Goal: Communication & Community: Answer question/provide support

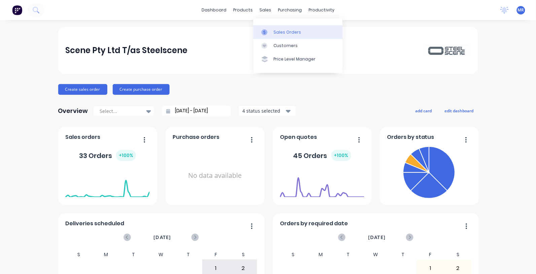
click at [282, 31] on div "Sales Orders" at bounding box center [288, 32] width 28 height 6
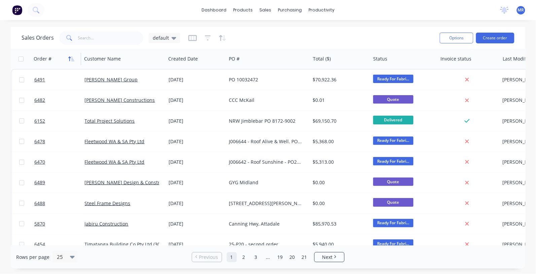
click at [70, 61] on button "button" at bounding box center [71, 59] width 10 height 10
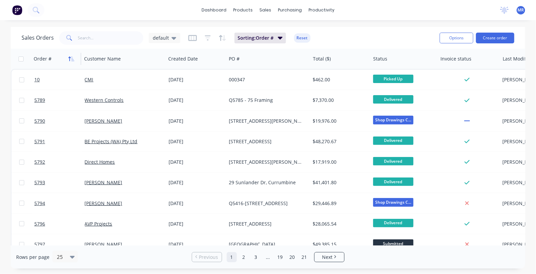
click at [71, 61] on button "button" at bounding box center [71, 59] width 10 height 10
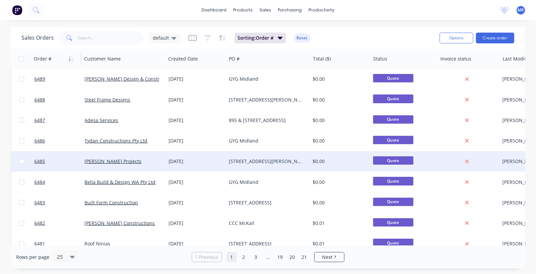
scroll to position [84, 0]
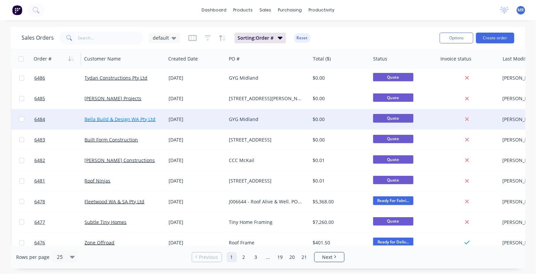
click at [140, 118] on link "Bella Build & Design WA Pty Ltd" at bounding box center [120, 119] width 71 height 6
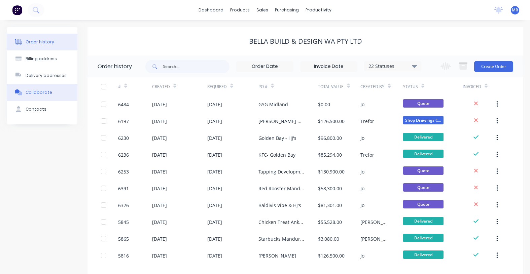
click at [42, 93] on div "Collaborate" at bounding box center [39, 93] width 27 height 6
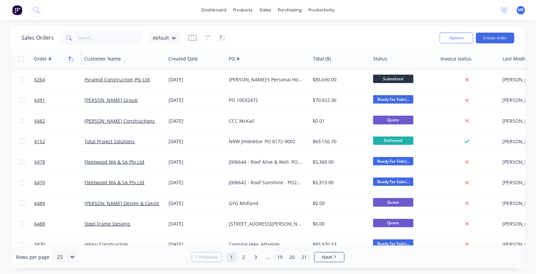
click at [72, 61] on icon "button" at bounding box center [72, 59] width 3 height 5
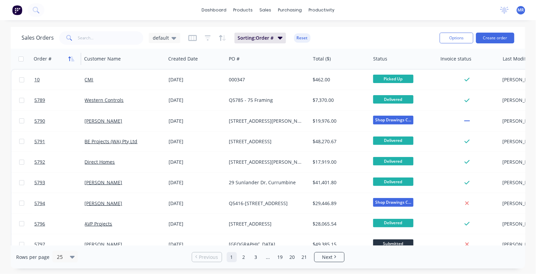
click at [71, 59] on icon "button" at bounding box center [72, 59] width 3 height 5
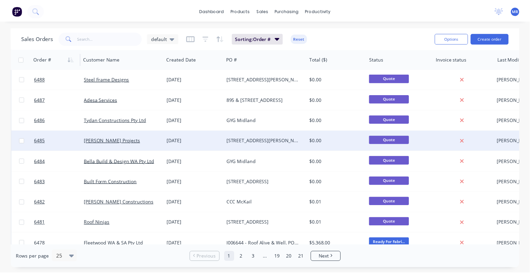
scroll to position [84, 0]
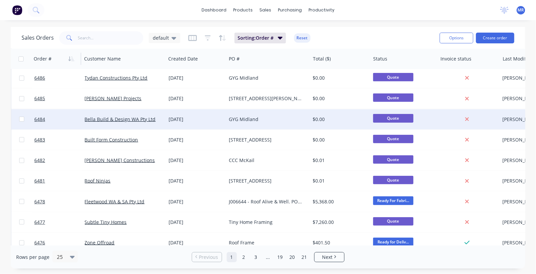
click at [108, 123] on div "Bella Build & Design WA Pty Ltd" at bounding box center [124, 119] width 84 height 20
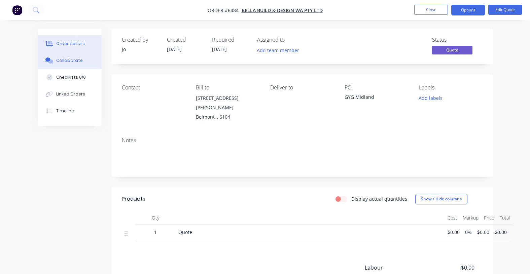
click at [78, 63] on div "Collaborate" at bounding box center [69, 61] width 27 height 6
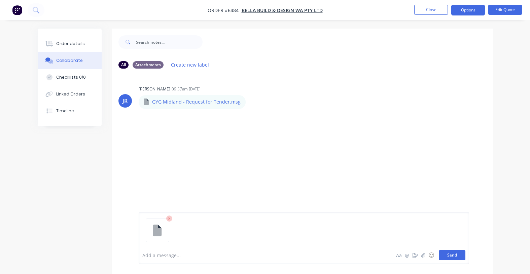
click at [449, 255] on button "Send" at bounding box center [452, 256] width 27 height 10
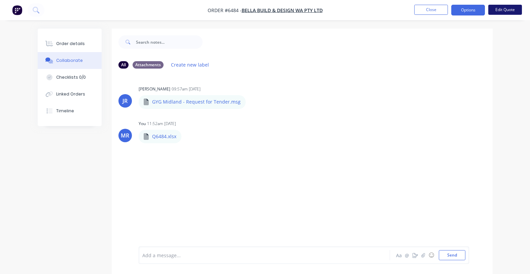
click at [502, 8] on button "Edit Quote" at bounding box center [506, 10] width 34 height 10
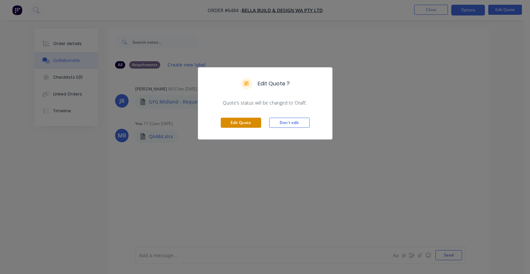
click at [252, 121] on button "Edit Quote" at bounding box center [241, 123] width 40 height 10
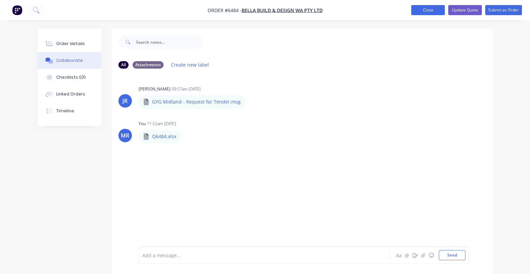
click at [422, 14] on button "Close" at bounding box center [429, 10] width 34 height 10
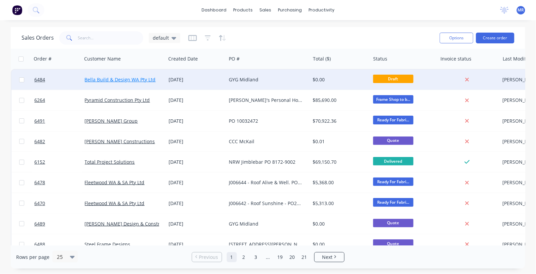
click at [118, 78] on link "Bella Build & Design WA Pty Ltd" at bounding box center [120, 79] width 71 height 6
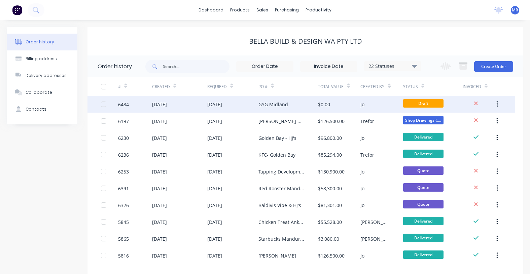
click at [276, 102] on div "GYG Midland" at bounding box center [274, 104] width 30 height 7
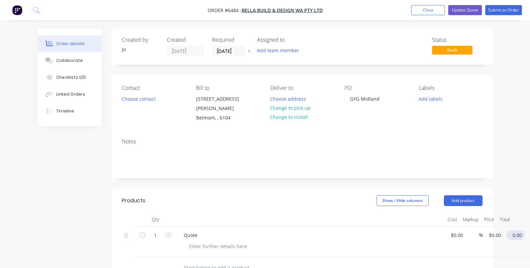
click at [520, 230] on input "0.00" at bounding box center [517, 235] width 15 height 10
type input "0.02"
type input "$0.02"
click at [514, 167] on div "Order details Collaborate Checklists 0/0 Linked Orders Timeline Order details C…" at bounding box center [265, 225] width 530 height 451
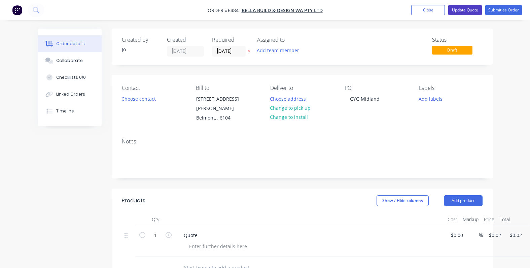
click at [450, 12] on button "Update Quote" at bounding box center [466, 10] width 34 height 10
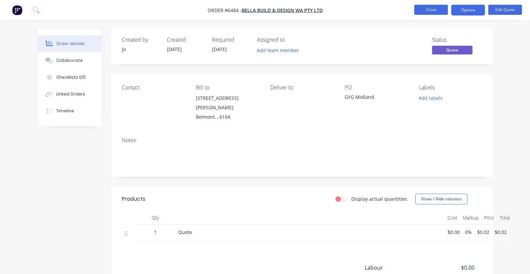
click at [430, 8] on button "Close" at bounding box center [432, 10] width 34 height 10
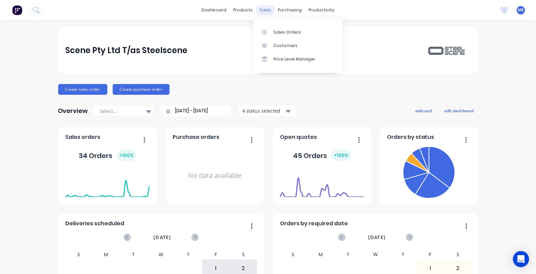
click at [266, 7] on div "sales" at bounding box center [265, 10] width 19 height 10
click at [277, 33] on div "Sales Orders" at bounding box center [288, 32] width 28 height 6
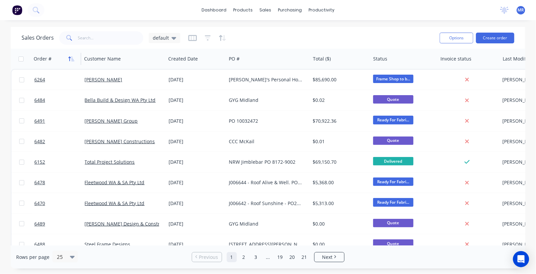
click at [68, 58] on icon "button" at bounding box center [71, 58] width 6 height 5
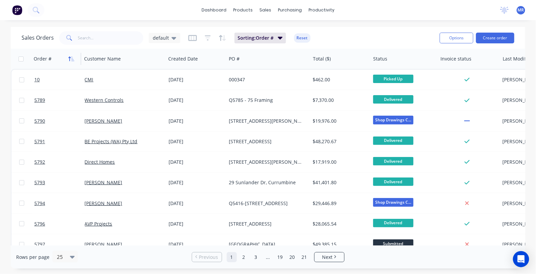
click at [69, 60] on icon "button" at bounding box center [71, 58] width 6 height 5
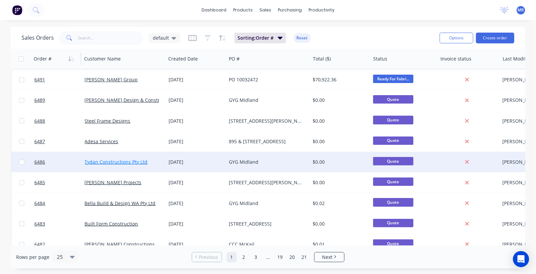
click at [136, 159] on link "Tydan Constructions Pty Ltd" at bounding box center [116, 162] width 63 height 6
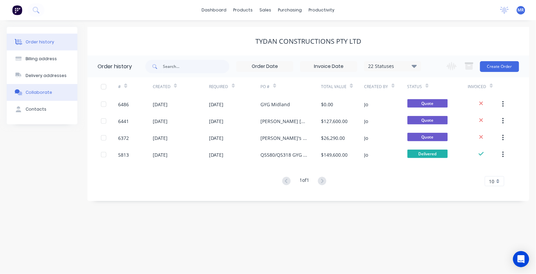
click at [40, 90] on div "Collaborate" at bounding box center [39, 93] width 27 height 6
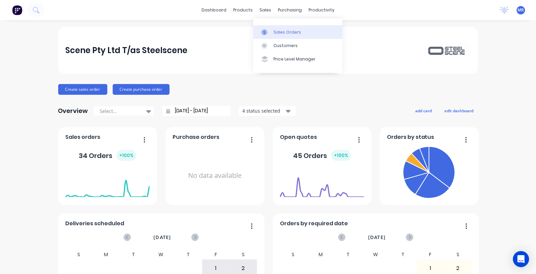
drag, startPoint x: 283, startPoint y: 31, endPoint x: 283, endPoint y: 34, distance: 3.7
click at [283, 32] on div "Sales Orders" at bounding box center [288, 32] width 28 height 6
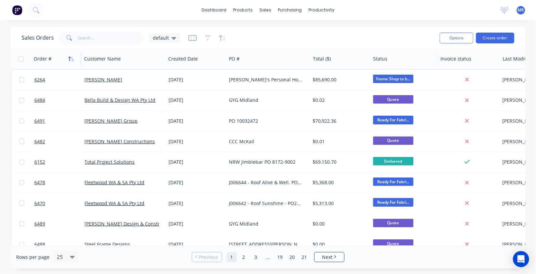
click at [71, 56] on icon "button" at bounding box center [71, 58] width 6 height 5
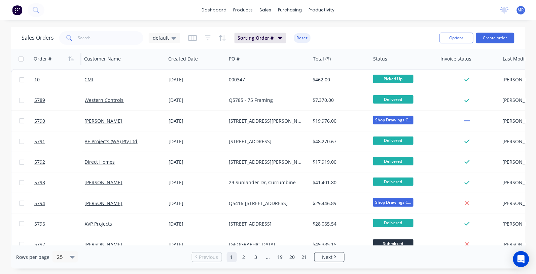
click at [69, 58] on icon "button" at bounding box center [71, 58] width 6 height 5
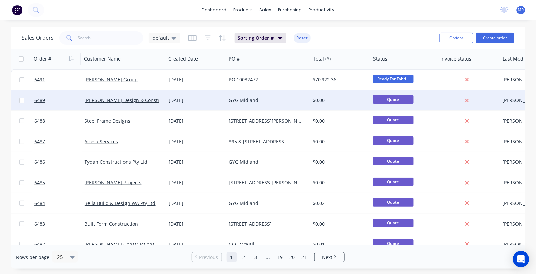
scroll to position [42, 0]
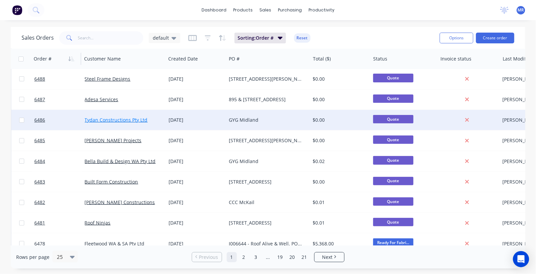
click at [115, 120] on link "Tydan Constructions Pty Ltd" at bounding box center [116, 120] width 63 height 6
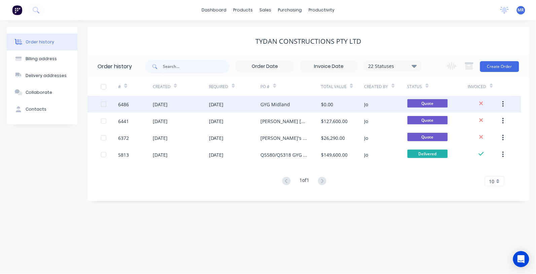
click at [224, 107] on div "[DATE]" at bounding box center [216, 104] width 15 height 7
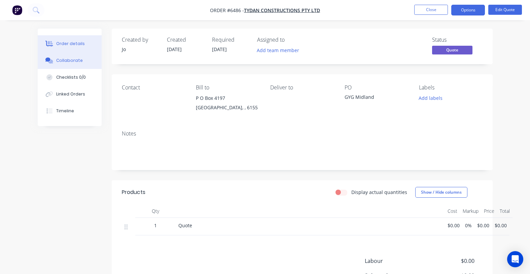
click at [65, 62] on div "Collaborate" at bounding box center [69, 61] width 27 height 6
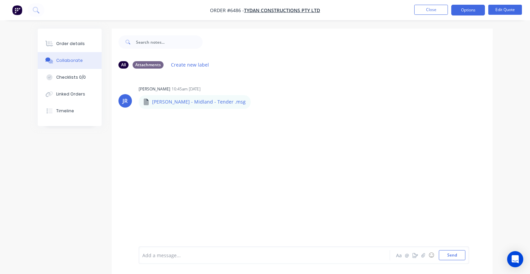
click at [204, 251] on div "Add a message..." at bounding box center [263, 256] width 242 height 10
click at [180, 256] on div "same as Q" at bounding box center [264, 255] width 242 height 7
drag, startPoint x: 454, startPoint y: 258, endPoint x: 460, endPoint y: 252, distance: 8.8
click at [454, 257] on button "Send" at bounding box center [452, 256] width 27 height 10
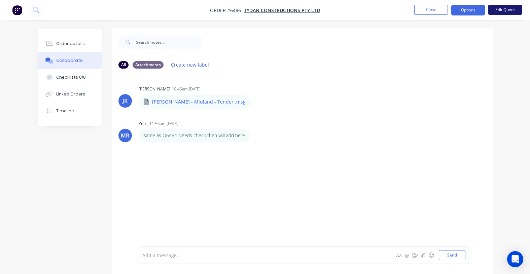
click at [504, 12] on button "Edit Quote" at bounding box center [506, 10] width 34 height 10
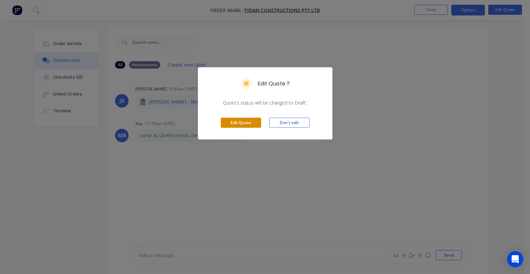
click at [242, 123] on button "Edit Quote" at bounding box center [241, 123] width 40 height 10
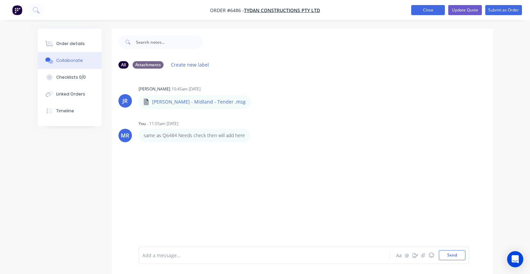
click at [423, 11] on button "Close" at bounding box center [429, 10] width 34 height 10
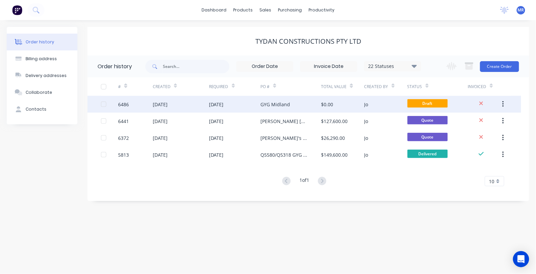
click at [221, 105] on div "[DATE]" at bounding box center [216, 104] width 15 height 7
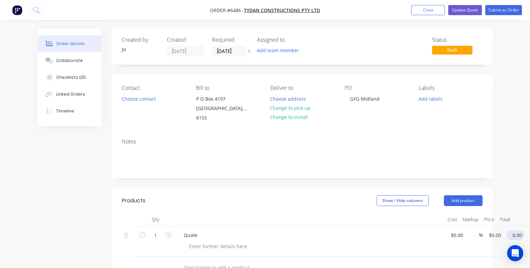
click at [515, 230] on input "0.00" at bounding box center [517, 235] width 15 height 10
type input "0.02"
type input "$0.02"
drag, startPoint x: 307, startPoint y: 169, endPoint x: 322, endPoint y: 169, distance: 14.1
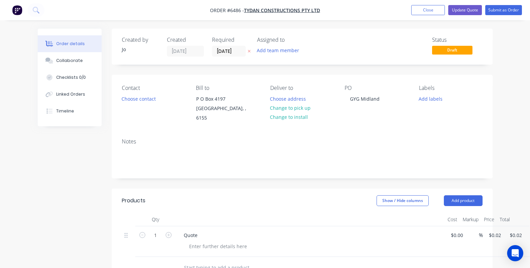
click at [311, 169] on div "Notes" at bounding box center [302, 155] width 381 height 45
click at [467, 8] on button "Update Quote" at bounding box center [466, 10] width 34 height 10
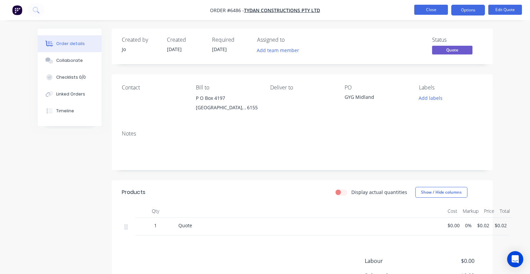
click at [421, 7] on button "Close" at bounding box center [432, 10] width 34 height 10
drag, startPoint x: 67, startPoint y: 62, endPoint x: 120, endPoint y: 89, distance: 59.0
click at [68, 63] on div "Collaborate" at bounding box center [69, 61] width 27 height 6
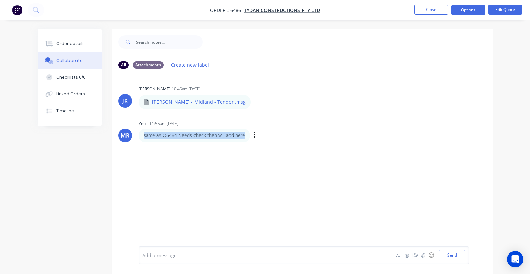
drag, startPoint x: 244, startPoint y: 137, endPoint x: 141, endPoint y: 137, distance: 103.7
click at [141, 137] on div "same as Q6484 Needs check then will add here" at bounding box center [194, 135] width 111 height 13
drag, startPoint x: 141, startPoint y: 137, endPoint x: 158, endPoint y: 176, distance: 42.8
drag, startPoint x: 158, startPoint y: 176, endPoint x: 172, endPoint y: 135, distance: 43.6
copy p "same as Q6484 Needs check then will add here"
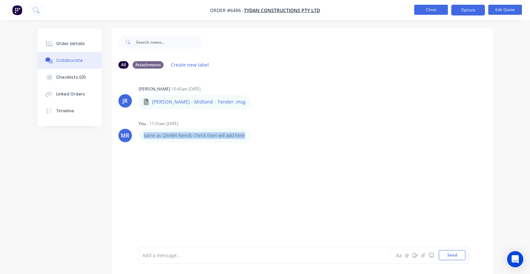
click at [431, 10] on button "Close" at bounding box center [432, 10] width 34 height 10
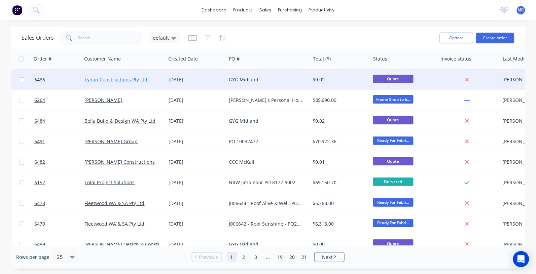
click at [112, 79] on link "Tydan Constructions Pty Ltd" at bounding box center [116, 79] width 63 height 6
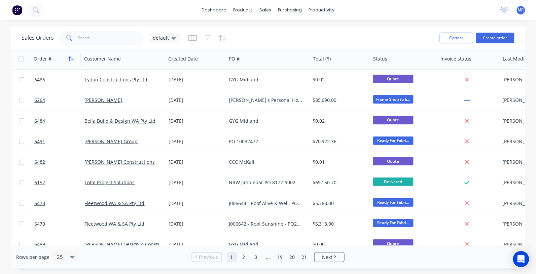
click at [72, 61] on icon "button" at bounding box center [72, 59] width 3 height 5
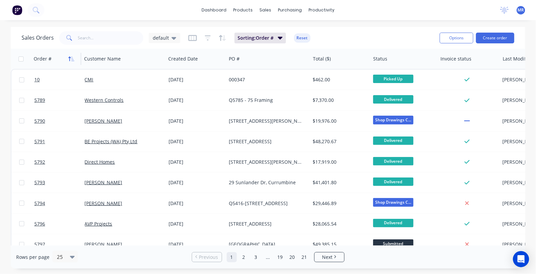
click at [68, 59] on icon "button" at bounding box center [71, 58] width 6 height 5
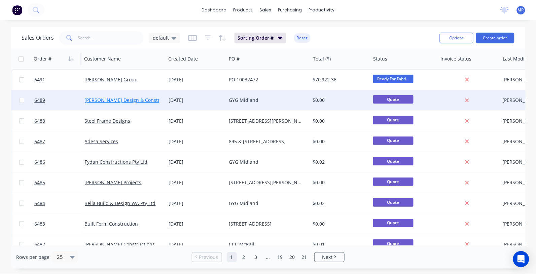
click at [127, 103] on link "[PERSON_NAME] Design & Construction" at bounding box center [130, 100] width 90 height 6
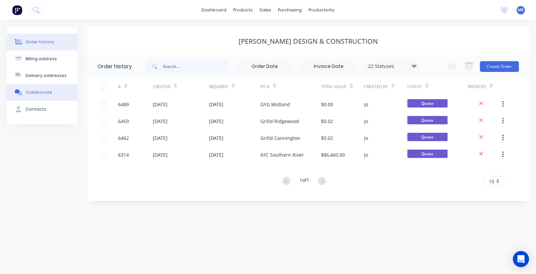
click at [44, 90] on div "Collaborate" at bounding box center [39, 93] width 27 height 6
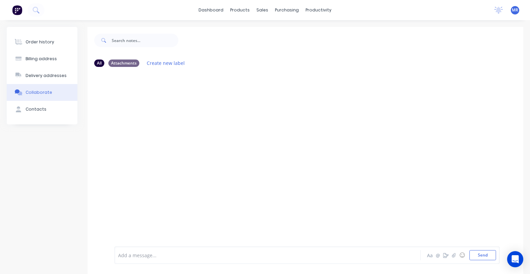
drag, startPoint x: 155, startPoint y: 259, endPoint x: 136, endPoint y: 248, distance: 22.0
click at [136, 248] on div "Add a message... Aa @ ☺ Send" at bounding box center [307, 256] width 386 height 18
click at [139, 252] on div at bounding box center [260, 255] width 283 height 7
click at [138, 253] on span "same as Q6484" at bounding box center [136, 256] width 34 height 6
click at [177, 254] on div "same as bella Q6484" at bounding box center [260, 255] width 283 height 7
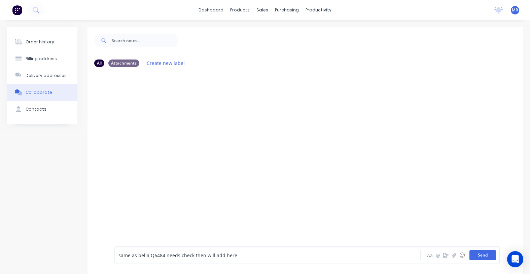
click at [482, 258] on button "Send" at bounding box center [483, 256] width 27 height 10
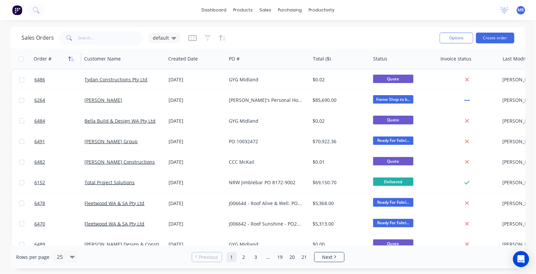
click at [74, 59] on button "button" at bounding box center [71, 59] width 10 height 10
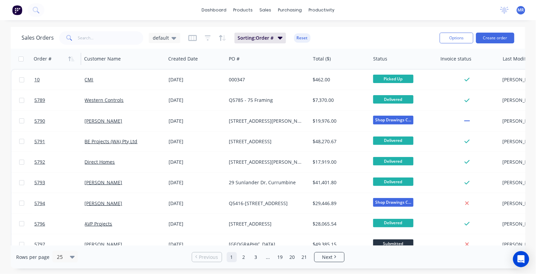
click at [71, 59] on icon "button" at bounding box center [72, 59] width 3 height 5
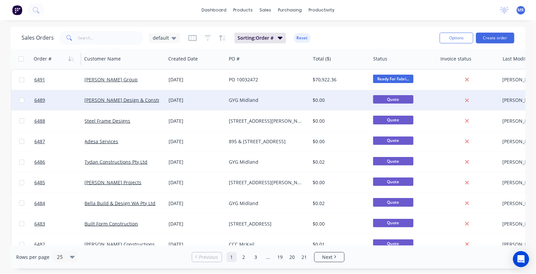
click at [235, 104] on div "GYG Midland" at bounding box center [268, 100] width 84 height 20
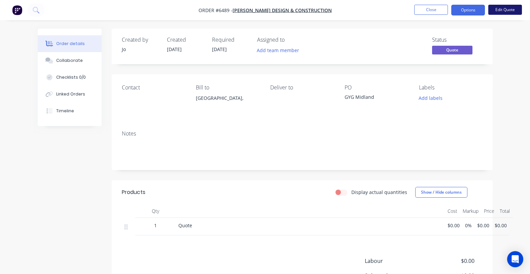
click at [503, 9] on button "Edit Quote" at bounding box center [506, 10] width 34 height 10
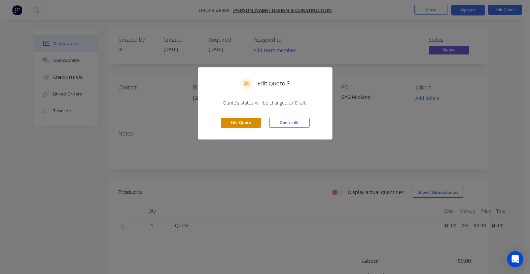
click at [242, 118] on button "Edit Quote" at bounding box center [241, 123] width 40 height 10
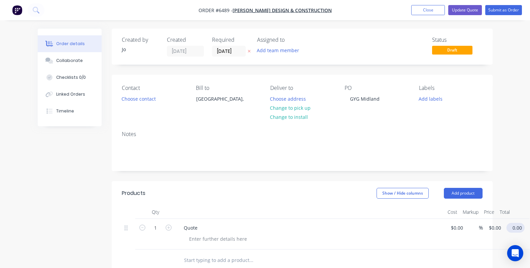
click at [511, 228] on input "0.00" at bounding box center [517, 228] width 15 height 10
type input "0.02"
type input "$0.02"
click at [318, 179] on div "Created by Jo Created 28/08/25 Required 28/08/25 Assigned to Add team member St…" at bounding box center [302, 231] width 381 height 404
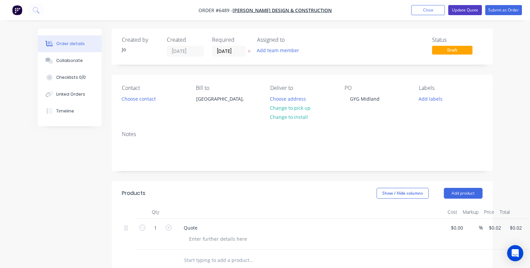
click at [470, 9] on button "Update Quote" at bounding box center [466, 10] width 34 height 10
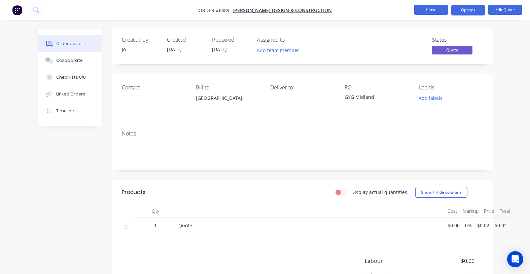
click at [433, 9] on button "Close" at bounding box center [432, 10] width 34 height 10
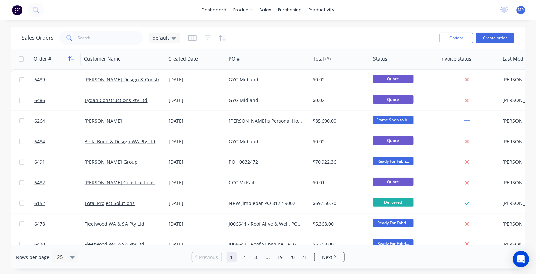
click at [69, 57] on icon "button" at bounding box center [71, 58] width 6 height 5
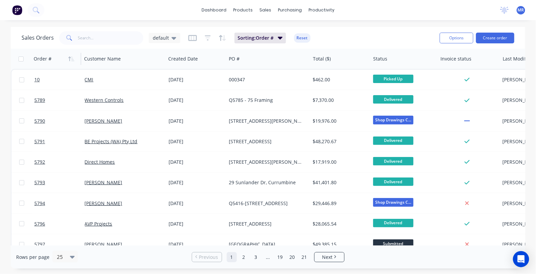
click at [69, 57] on icon "button" at bounding box center [71, 58] width 6 height 5
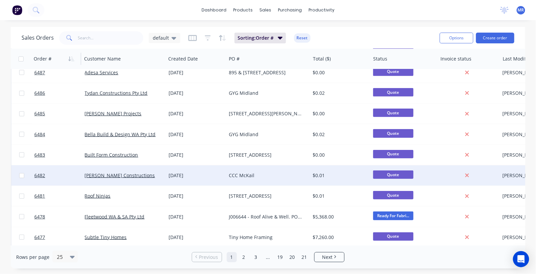
scroll to position [84, 0]
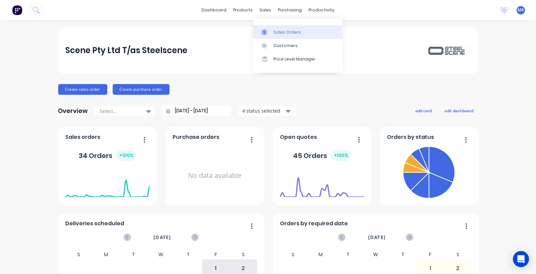
click at [292, 33] on div "Sales Orders" at bounding box center [288, 32] width 28 height 6
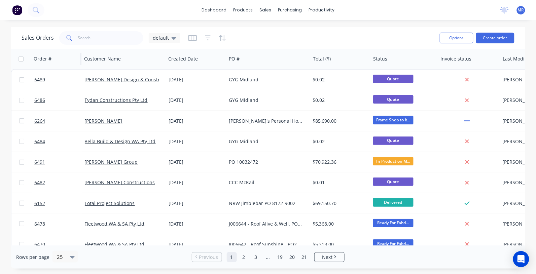
click at [77, 61] on div "Order #" at bounding box center [56, 59] width 51 height 20
click at [71, 59] on icon "button" at bounding box center [71, 58] width 6 height 5
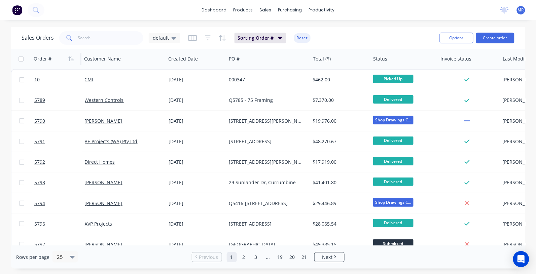
click at [72, 59] on icon "button" at bounding box center [71, 58] width 6 height 5
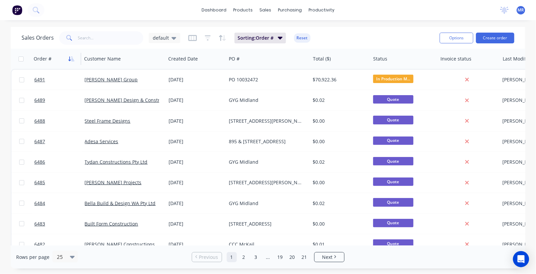
click at [73, 57] on icon "button" at bounding box center [71, 58] width 6 height 5
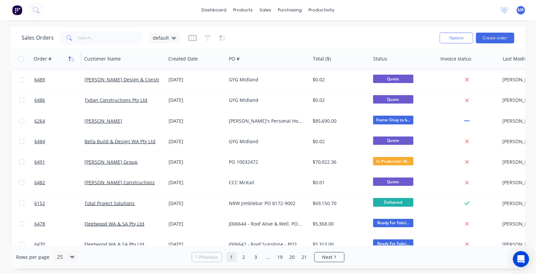
click at [72, 56] on button "button" at bounding box center [71, 59] width 10 height 10
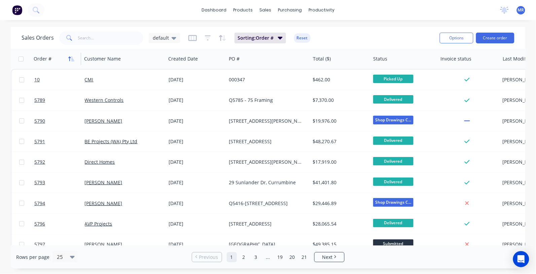
click at [73, 59] on icon "button" at bounding box center [71, 58] width 6 height 5
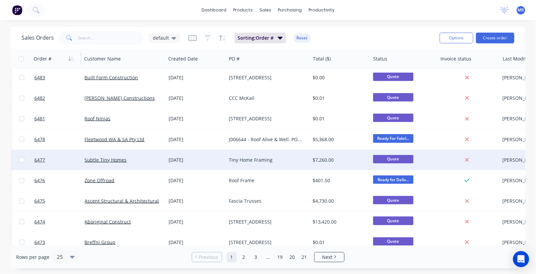
scroll to position [84, 0]
